Goal: Entertainment & Leisure: Consume media (video, audio)

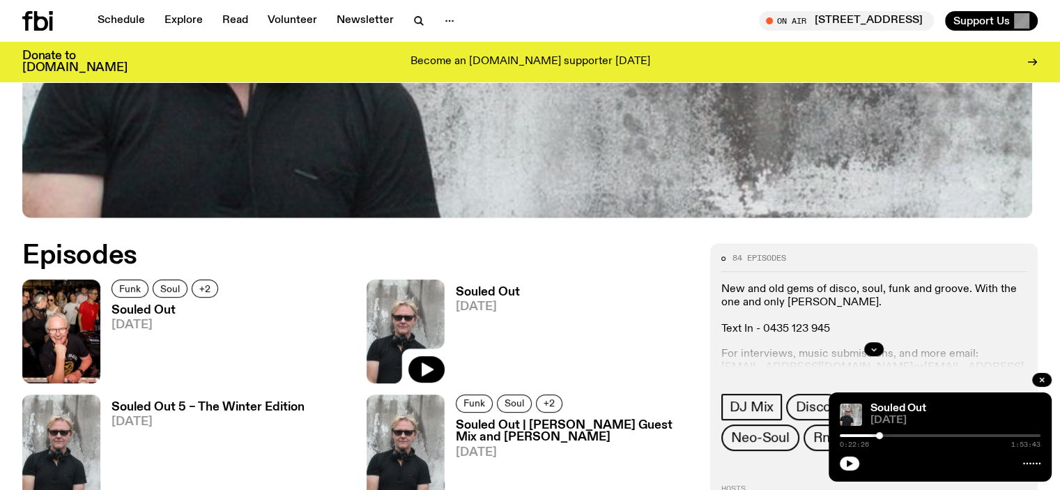
scroll to position [539, 0]
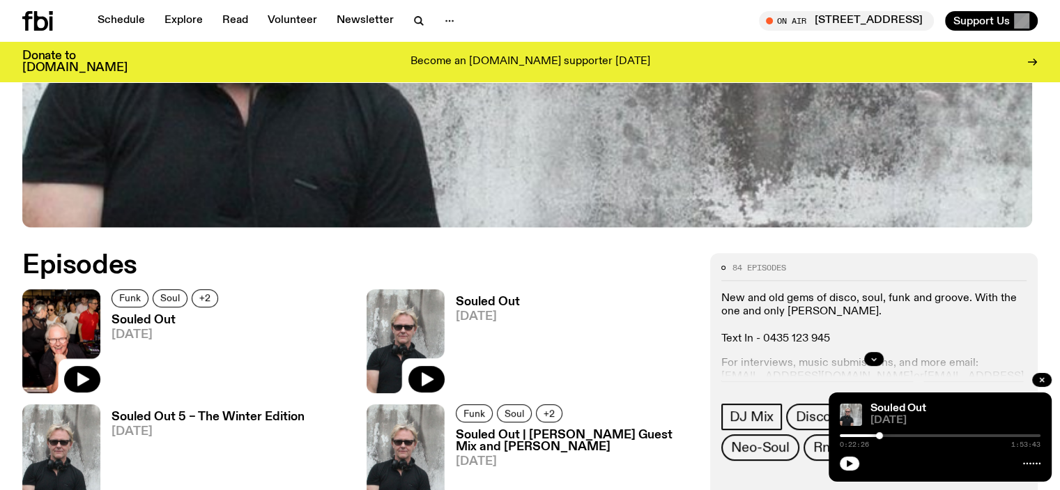
click at [91, 330] on img at bounding box center [61, 341] width 78 height 104
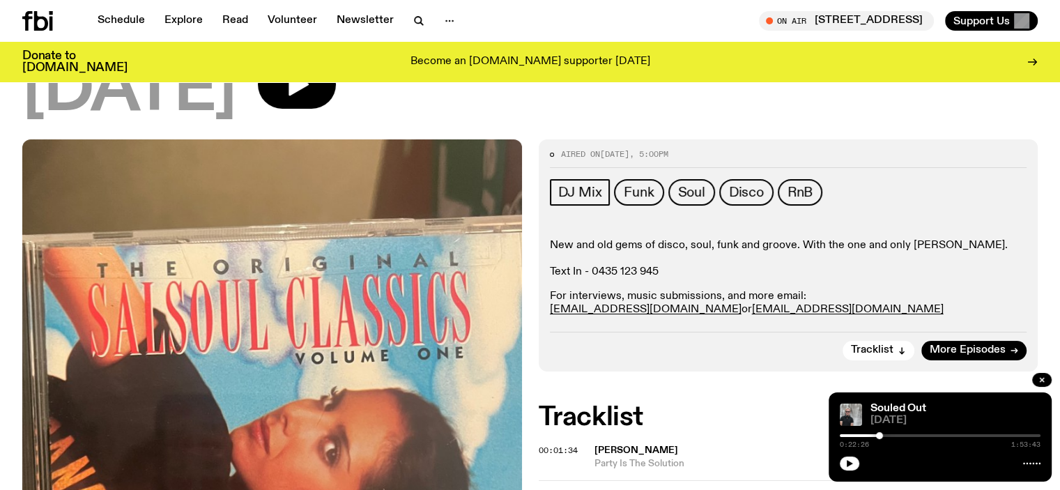
scroll to position [70, 0]
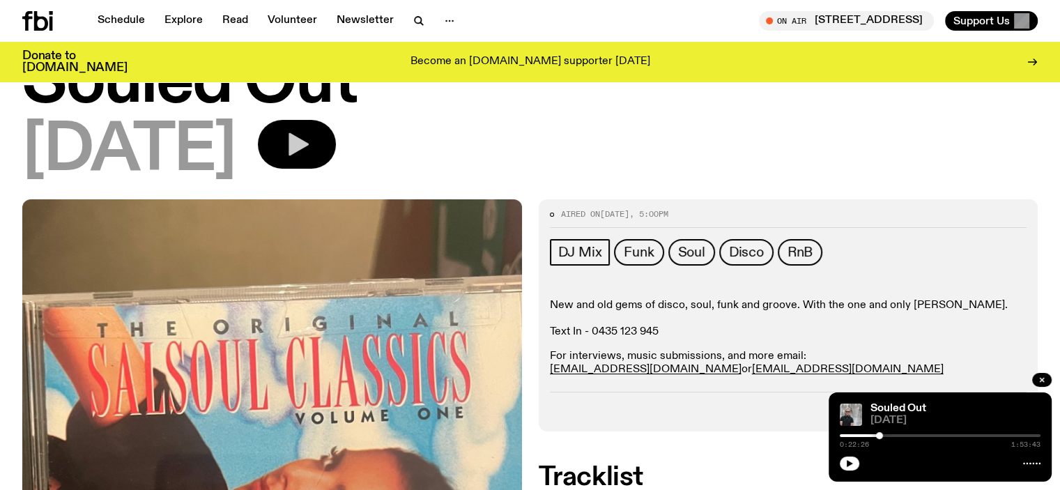
click at [316, 157] on button "button" at bounding box center [297, 144] width 78 height 49
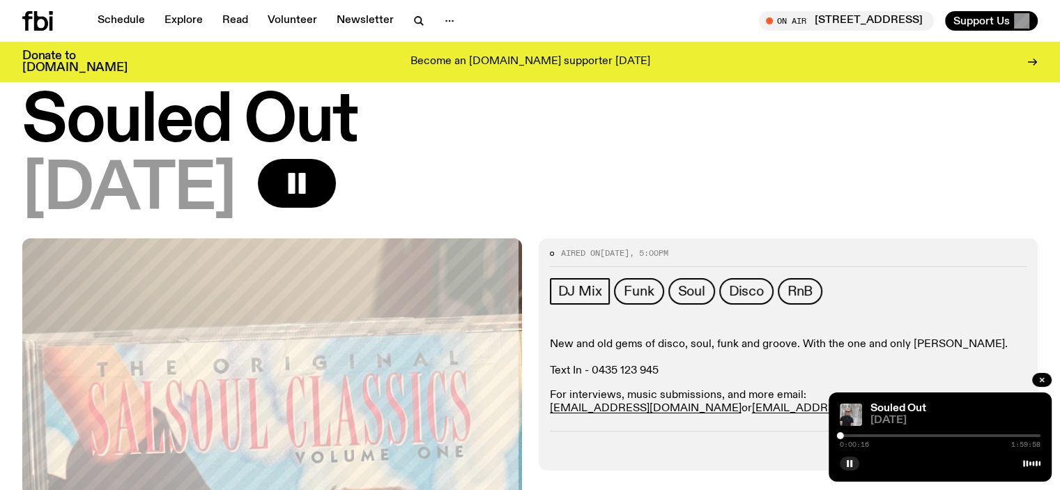
scroll to position [0, 0]
